Goal: Participate in discussion: Engage in conversation with other users on a specific topic

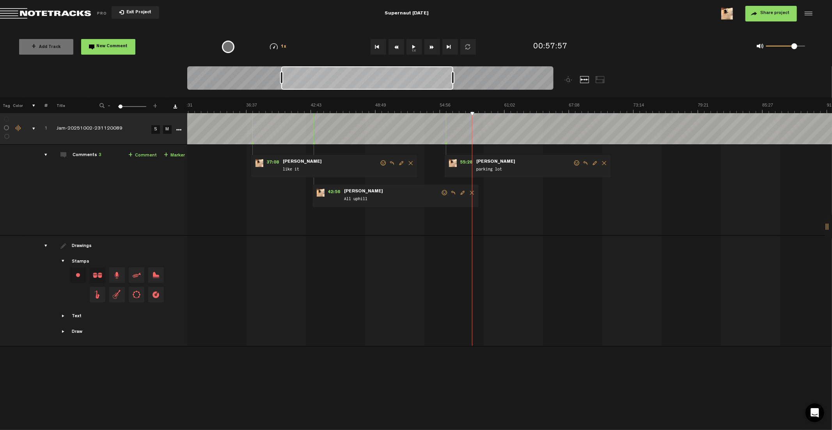
scroll to position [0, 328]
click at [640, 57] on div "0 1 0.77" at bounding box center [724, 47] width 191 height 23
click at [642, 57] on div "0 1 0.77" at bounding box center [724, 47] width 191 height 23
click at [466, 162] on span "55:28" at bounding box center [466, 163] width 19 height 8
drag, startPoint x: 794, startPoint y: 46, endPoint x: 802, endPoint y: 48, distance: 8.4
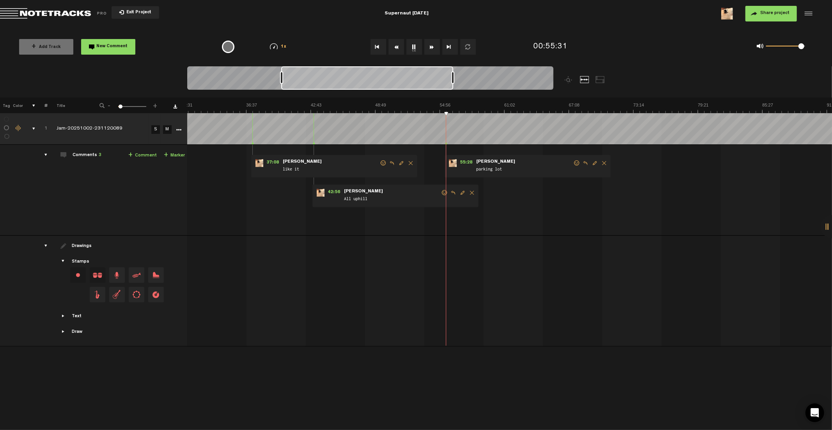
click at [802, 48] on span at bounding box center [802, 46] width 6 height 6
click at [653, 46] on div "0 1 0.98" at bounding box center [724, 47] width 191 height 23
drag, startPoint x: 801, startPoint y: 46, endPoint x: 795, endPoint y: 47, distance: 6.0
click at [795, 47] on span at bounding box center [795, 46] width 6 height 6
click at [608, 24] on md-toolbar "Exit Project Supernaut [DATE] Share project Save project" at bounding box center [416, 13] width 832 height 27
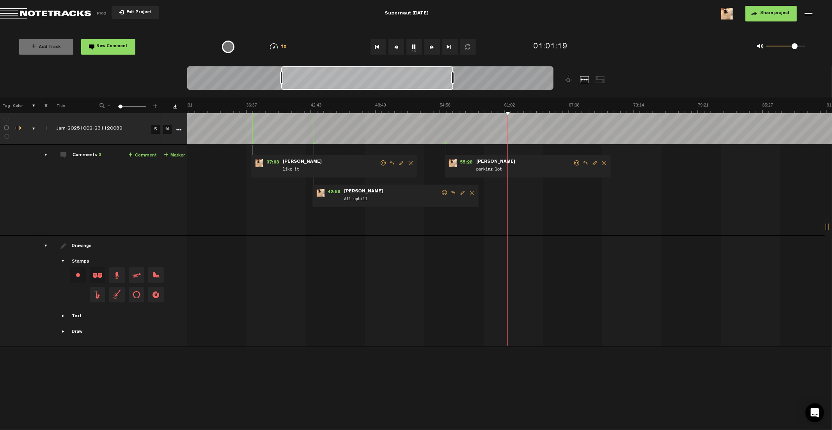
click at [446, 104] on img at bounding box center [504, 107] width 1291 height 11
click at [616, 18] on div "Share project Save project" at bounding box center [678, 14] width 271 height 16
drag, startPoint x: 796, startPoint y: 46, endPoint x: 802, endPoint y: 46, distance: 5.5
click at [802, 46] on span at bounding box center [801, 46] width 6 height 6
click at [468, 161] on span "55:28" at bounding box center [466, 163] width 19 height 8
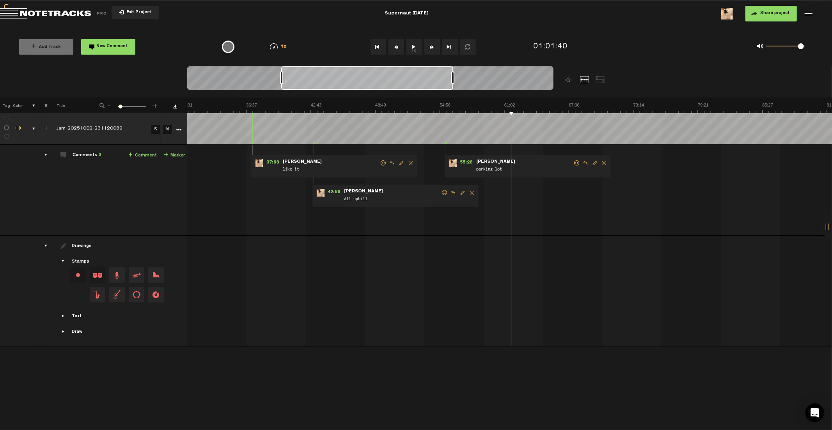
click at [555, 220] on td "1 Jam-20251002-231120089 S M Jam-20251002-231120089 by [PERSON_NAME] 1 collabor…" at bounding box center [510, 190] width 646 height 91
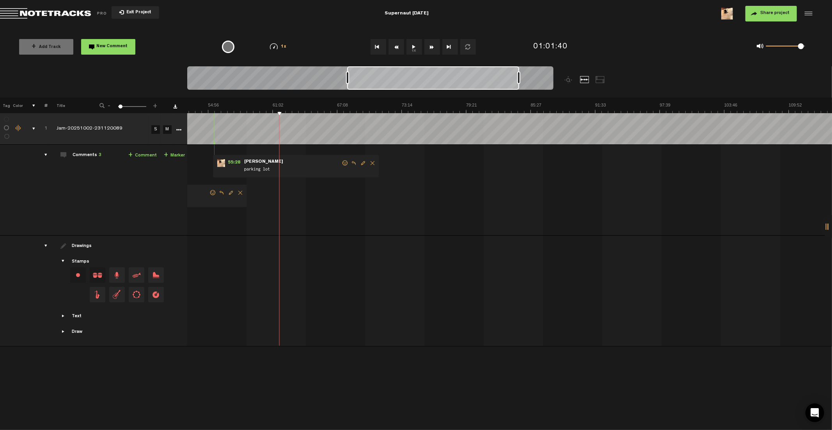
scroll to position [0, 326]
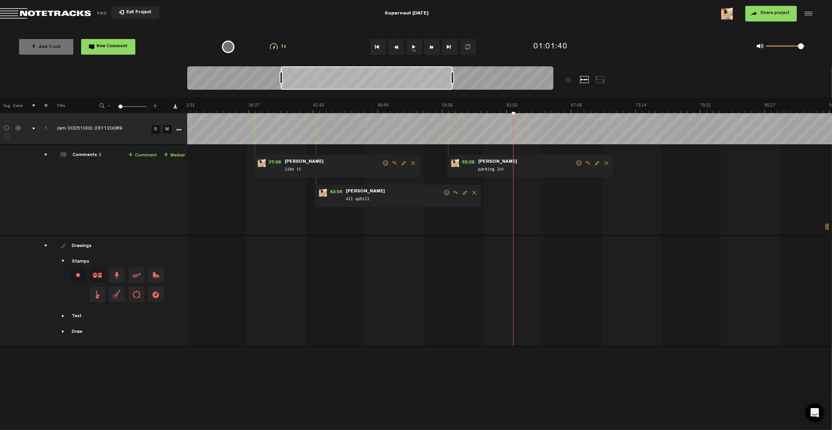
click at [548, 98] on th at bounding box center [510, 106] width 646 height 16
click at [552, 106] on img at bounding box center [506, 107] width 1291 height 11
click at [558, 103] on img at bounding box center [506, 107] width 1291 height 11
click at [630, 103] on img at bounding box center [506, 107] width 1291 height 11
click at [644, 103] on img at bounding box center [506, 107] width 1291 height 11
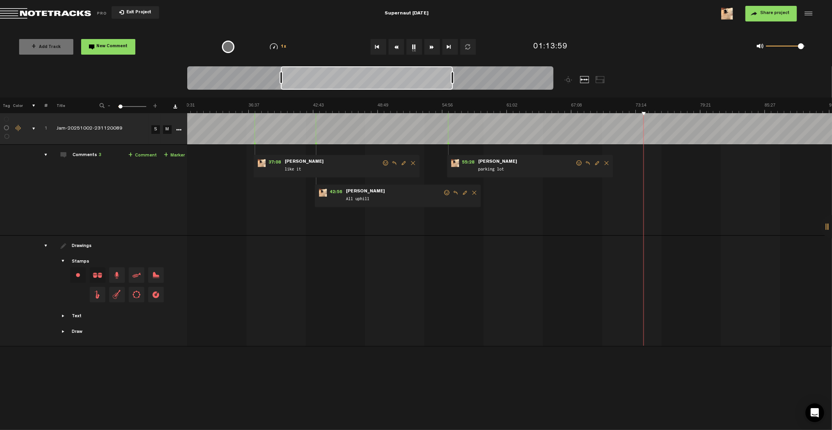
click at [647, 102] on img at bounding box center [506, 107] width 1291 height 11
click at [628, 104] on img at bounding box center [506, 107] width 1291 height 11
drag, startPoint x: 805, startPoint y: 48, endPoint x: 820, endPoint y: 49, distance: 14.4
click at [820, 49] on div "0 1 1" at bounding box center [724, 47] width 191 height 23
click at [622, 38] on div "01:12:35" at bounding box center [579, 47] width 99 height 23
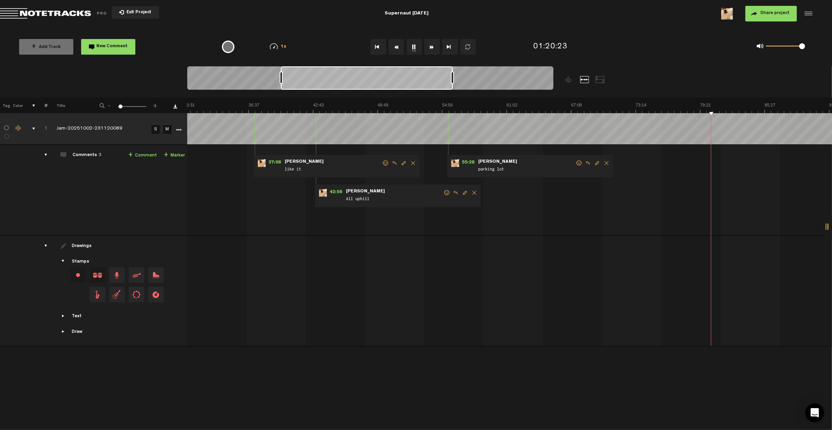
click at [707, 104] on img at bounding box center [506, 107] width 1291 height 11
click at [703, 104] on img at bounding box center [506, 107] width 1291 height 11
click at [705, 109] on img at bounding box center [506, 107] width 1291 height 11
click at [146, 154] on link "+ Comment" at bounding box center [142, 155] width 28 height 9
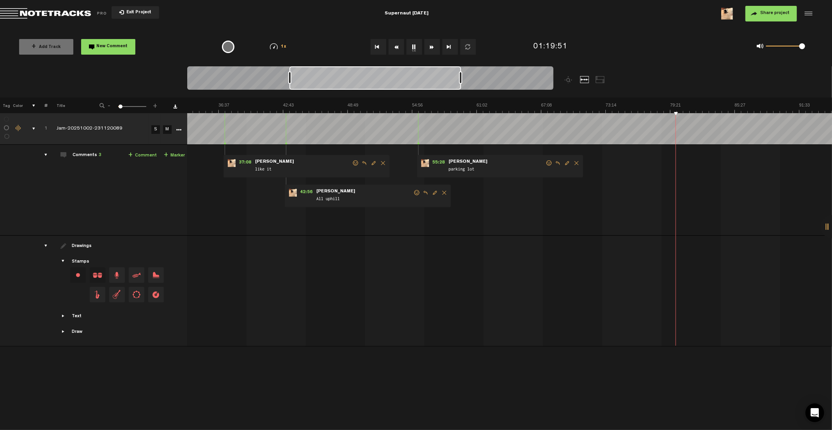
scroll to position [0, 356]
type textarea "the part from War Pigs!"
click at [700, 46] on div "0 1 1" at bounding box center [724, 47] width 191 height 23
click at [280, 26] on md-toolbar "Exit Project Supernaut [DATE] Share project Save project" at bounding box center [416, 13] width 832 height 27
click at [414, 44] on button "1x" at bounding box center [415, 47] width 16 height 16
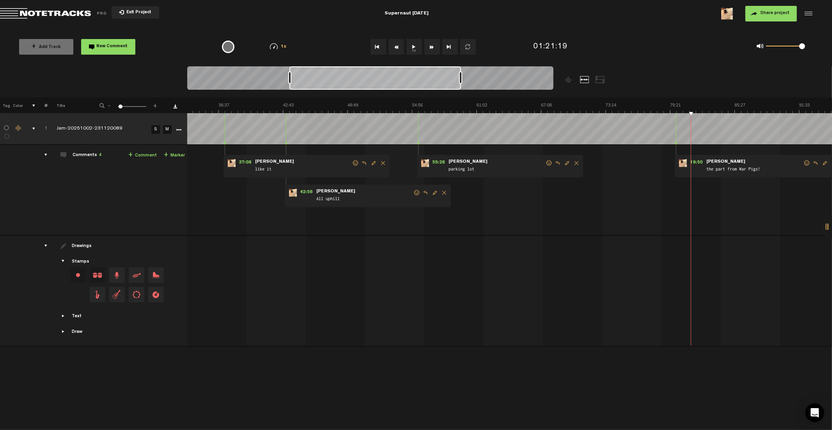
click at [328, 23] on md-toolbar "Exit Project Supernaut [DATE] Share project Save project" at bounding box center [416, 13] width 832 height 27
click at [190, 12] on div "Exit Project" at bounding box center [135, 13] width 271 height 11
click at [330, 19] on md-toolbar "Exit Project Supernaut [DATE] Share project Save project" at bounding box center [416, 13] width 832 height 27
click at [492, 16] on md-toolbar "Exit Project Supernaut [DATE] Share project Save project" at bounding box center [416, 13] width 832 height 27
click at [672, 104] on img at bounding box center [476, 107] width 1291 height 11
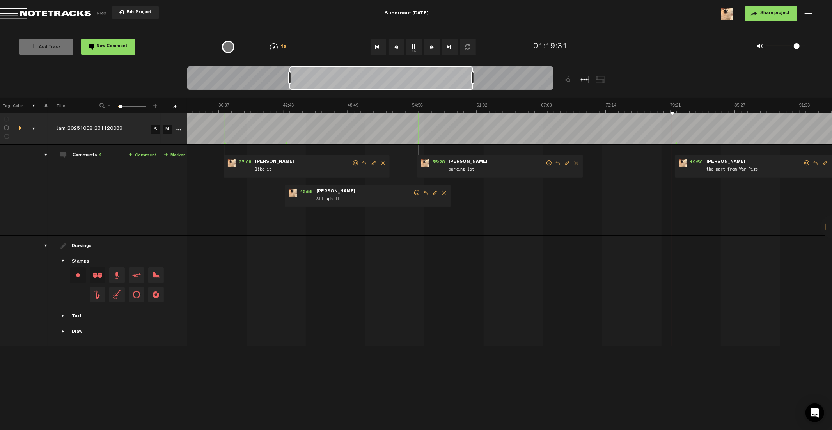
click at [797, 48] on span at bounding box center [797, 46] width 6 height 6
click at [706, 107] on img at bounding box center [476, 107] width 1291 height 11
click at [715, 108] on img at bounding box center [476, 107] width 1291 height 11
click at [721, 108] on img at bounding box center [476, 107] width 1291 height 11
click at [725, 108] on img at bounding box center [476, 107] width 1291 height 11
